Goal: Information Seeking & Learning: Learn about a topic

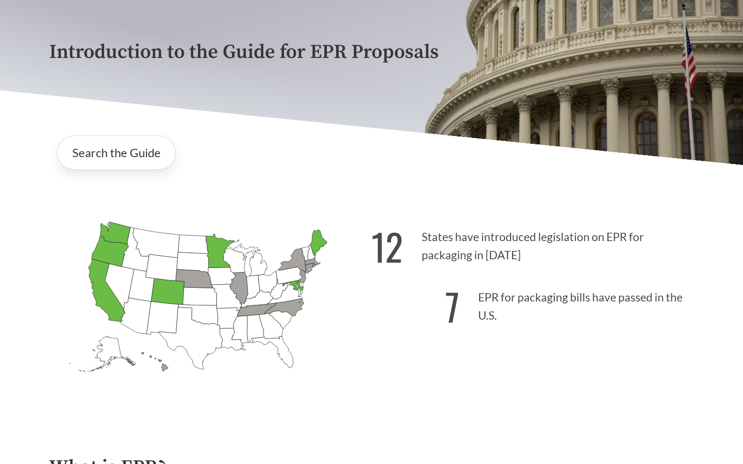
scroll to position [123, 0]
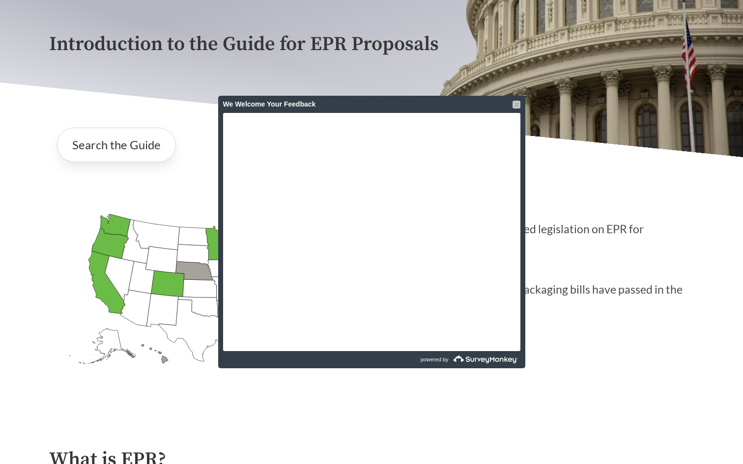
click at [517, 106] on div at bounding box center [516, 105] width 8 height 8
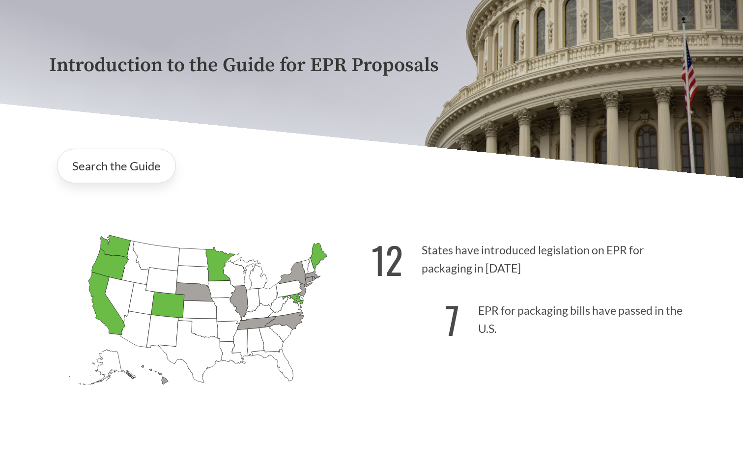
scroll to position [103, 0]
click at [127, 166] on link "Search the Guide" at bounding box center [116, 165] width 119 height 34
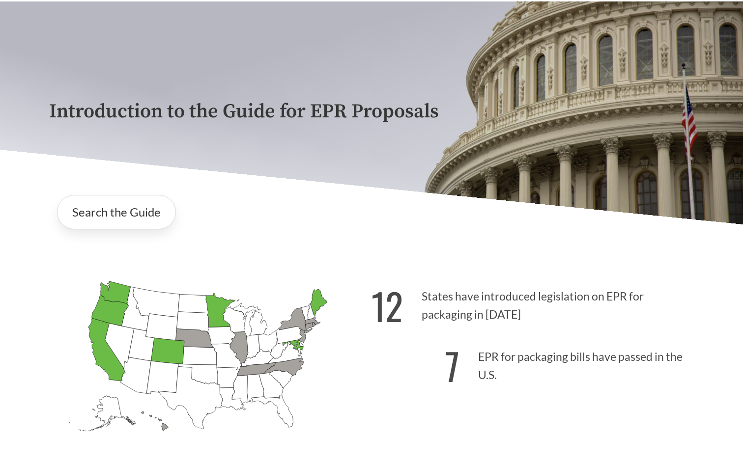
scroll to position [88, 0]
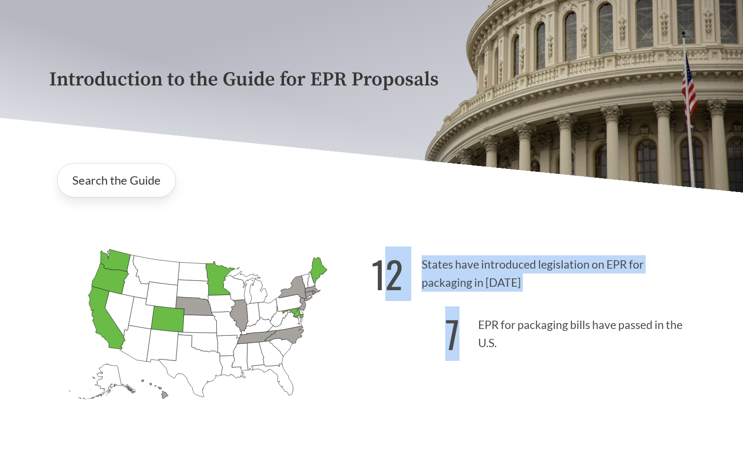
drag, startPoint x: 529, startPoint y: 346, endPoint x: 378, endPoint y: 265, distance: 171.2
click at [378, 265] on div "12 States have introduced legislation on EPR for packaging in [DATE] 7 EPR for …" at bounding box center [532, 343] width 322 height 204
click at [150, 180] on link "Search the Guide" at bounding box center [116, 180] width 119 height 34
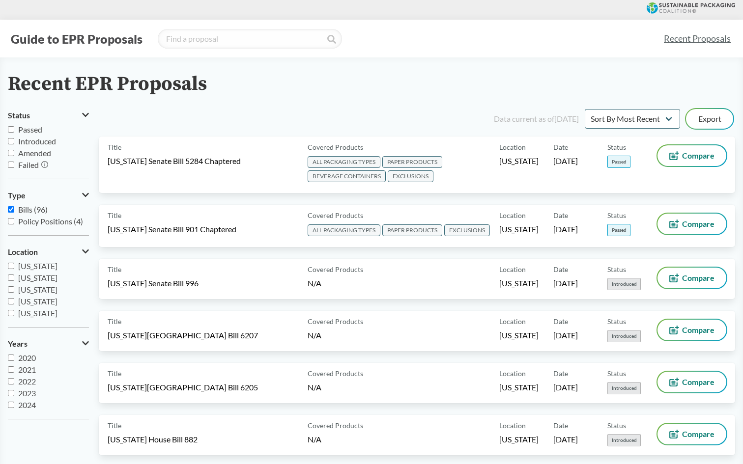
click at [9, 129] on input "Passed" at bounding box center [11, 129] width 6 height 6
checkbox input "true"
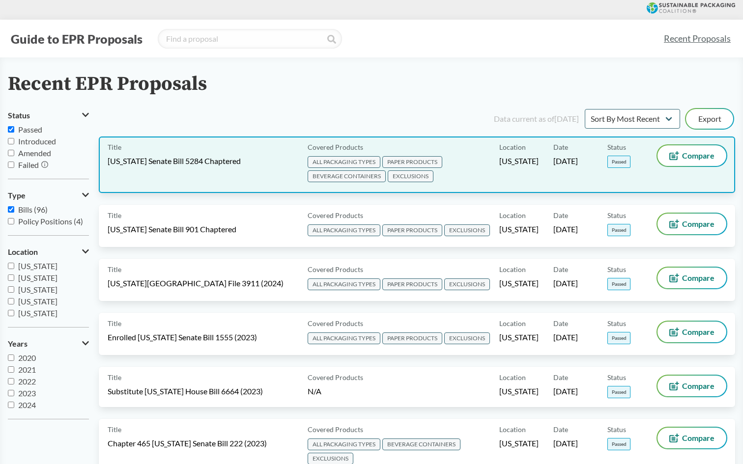
click at [276, 174] on div "Title [US_STATE] Senate Bill 5284 Chaptered" at bounding box center [206, 164] width 196 height 39
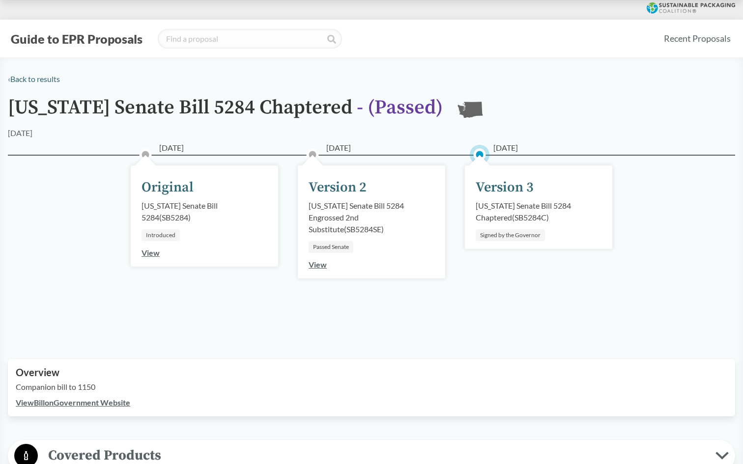
click at [503, 177] on div "[DATE] Version 3 [US_STATE] Senate Bill 5284 Chaptered ( SB5284C ) Signed by th…" at bounding box center [538, 208] width 147 height 84
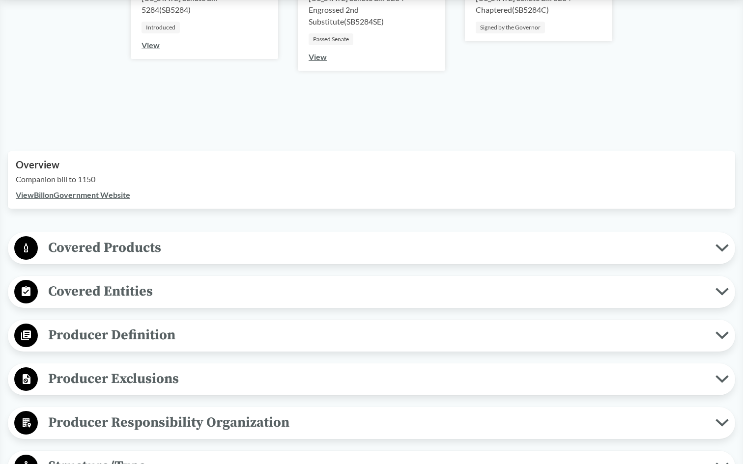
scroll to position [207, 0]
click at [359, 248] on span "Covered Products" at bounding box center [376, 248] width 677 height 22
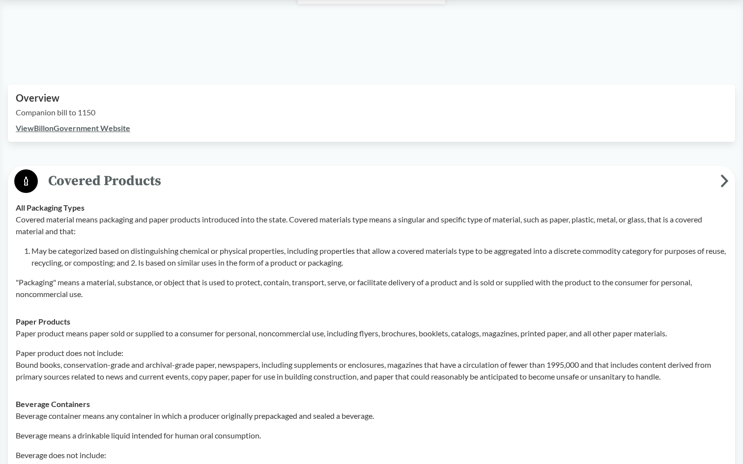
scroll to position [295, 0]
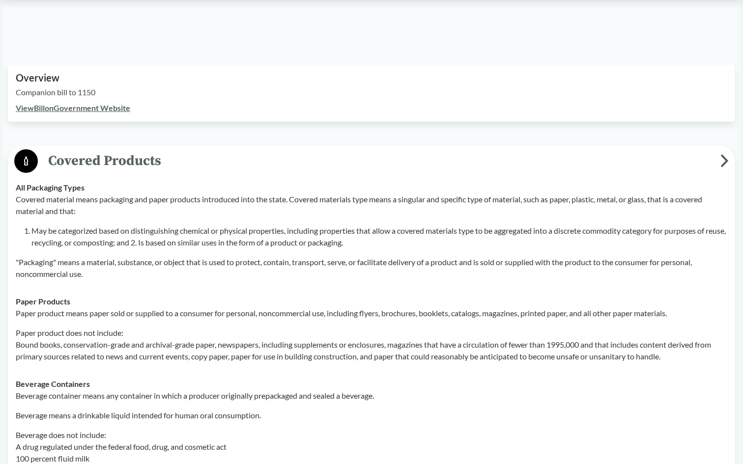
click at [340, 170] on span "Covered Products" at bounding box center [379, 161] width 682 height 22
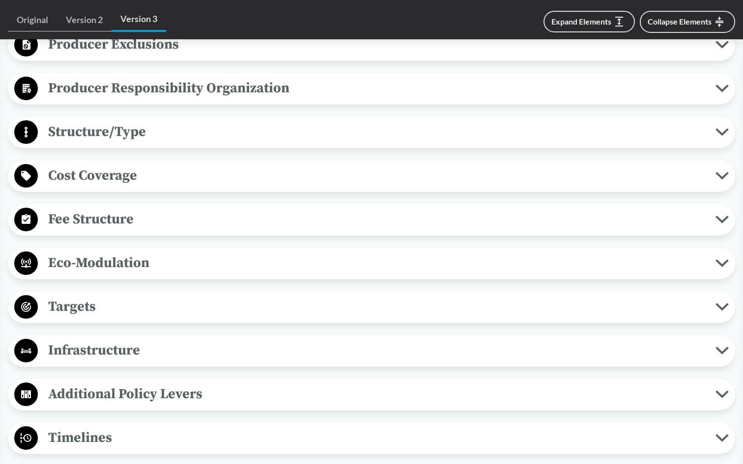
scroll to position [511, 0]
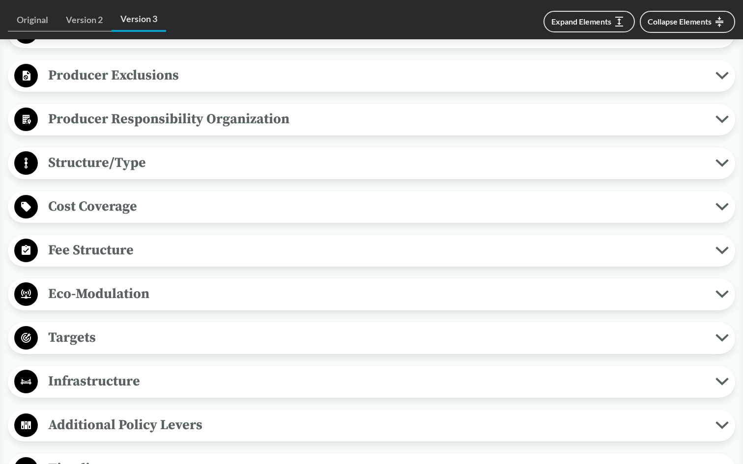
click at [288, 327] on span "Targets" at bounding box center [376, 338] width 677 height 22
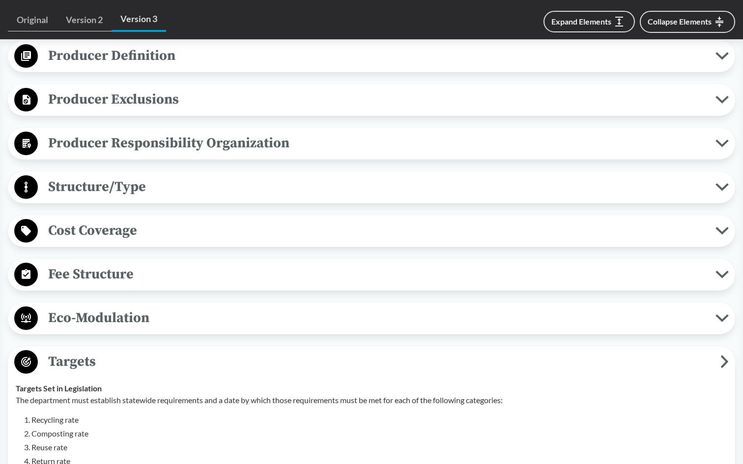
scroll to position [497, 0]
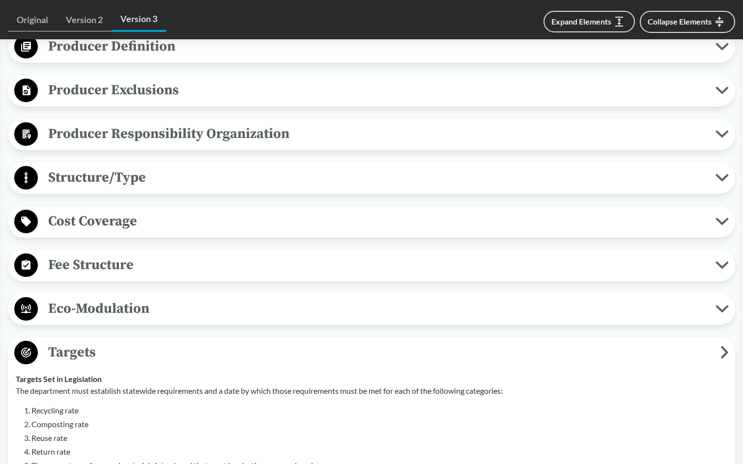
click at [232, 179] on span "Structure/Type" at bounding box center [376, 178] width 677 height 22
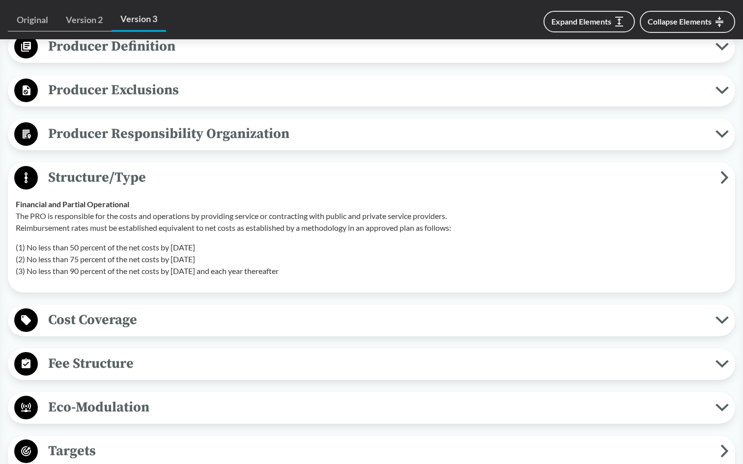
click at [232, 179] on span "Structure/Type" at bounding box center [379, 178] width 682 height 22
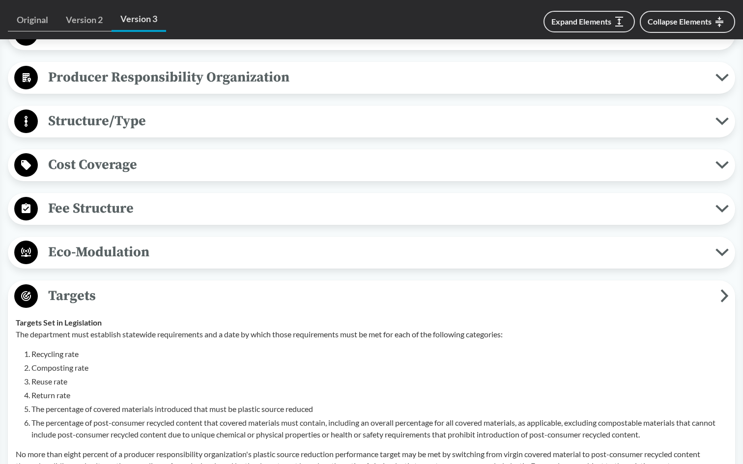
scroll to position [560, 0]
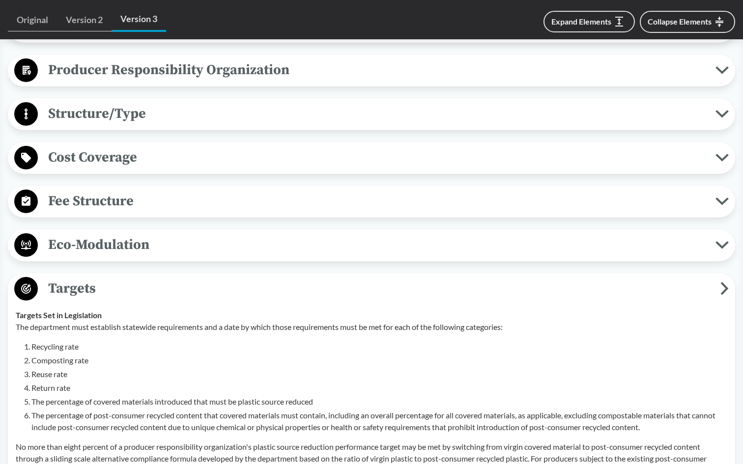
click at [225, 201] on span "Fee Structure" at bounding box center [376, 201] width 677 height 22
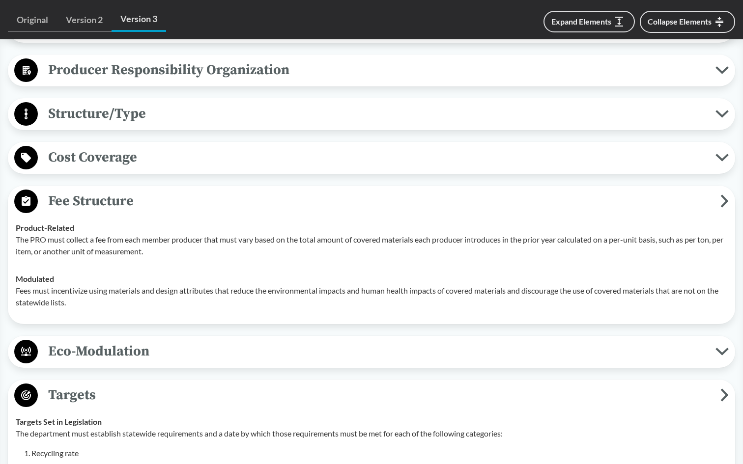
click at [225, 201] on span "Fee Structure" at bounding box center [379, 201] width 682 height 22
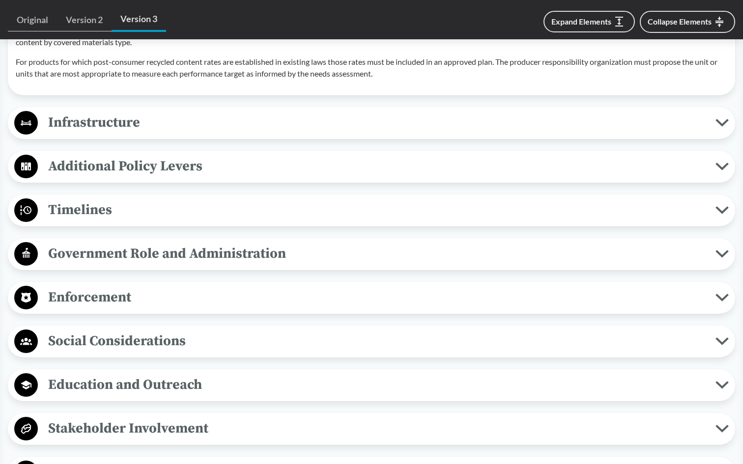
scroll to position [1086, 0]
